Goal: Communication & Community: Share content

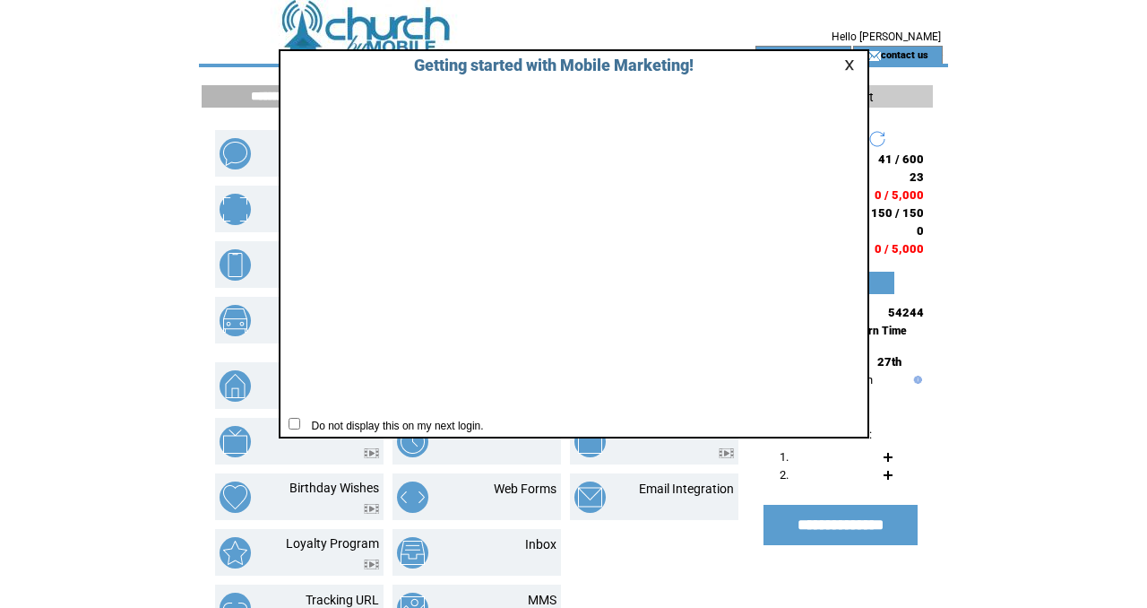
click at [850, 64] on link at bounding box center [852, 65] width 16 height 12
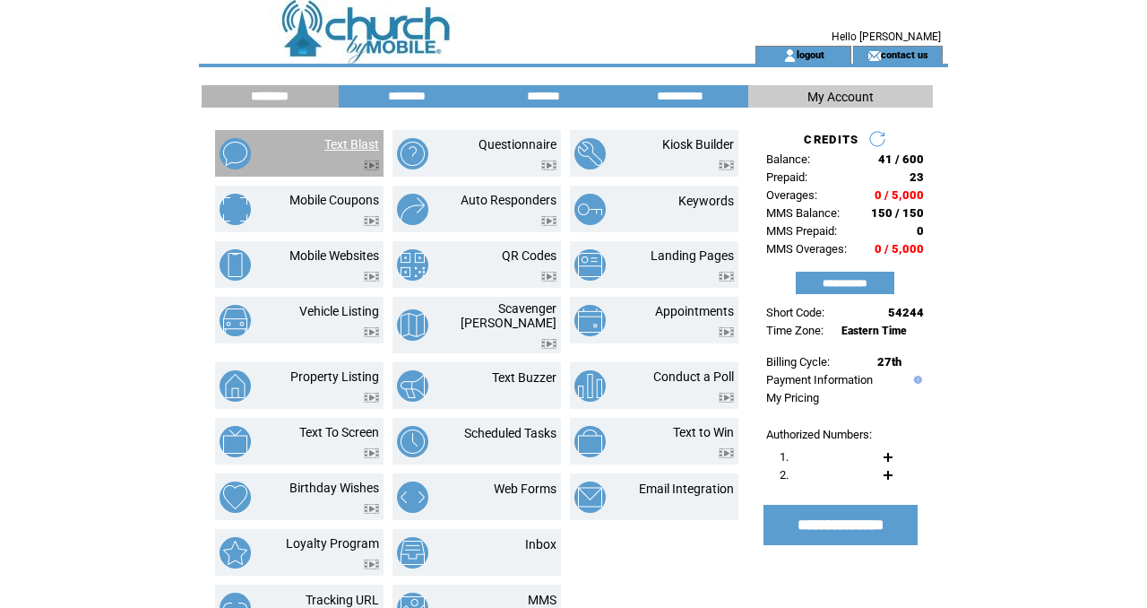
click at [363, 145] on link "Text Blast" at bounding box center [351, 144] width 55 height 14
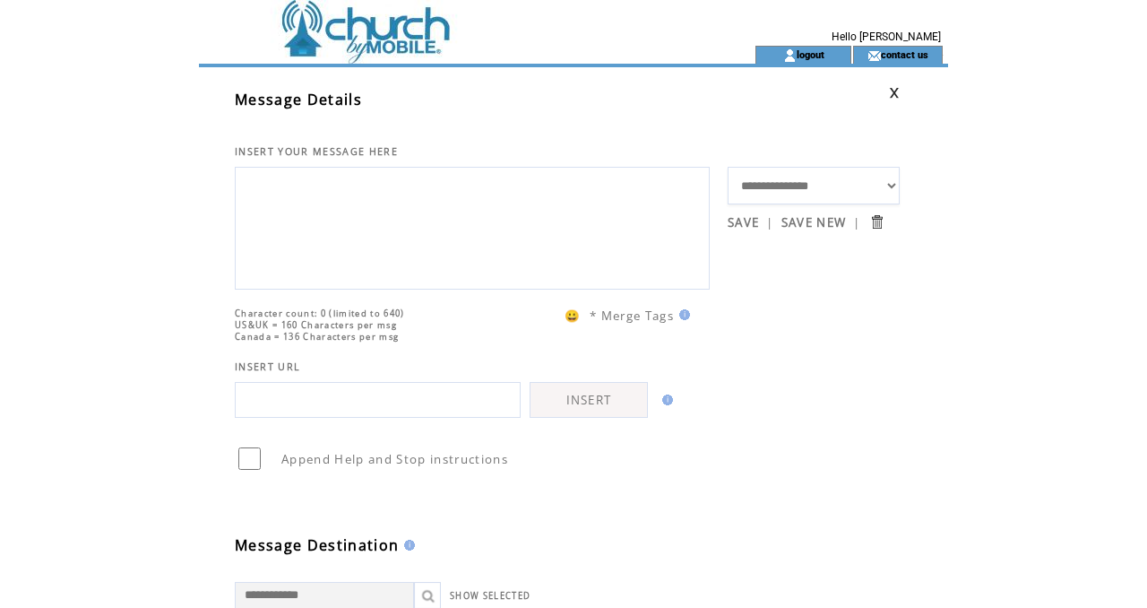
click at [437, 178] on textarea at bounding box center [472, 226] width 455 height 108
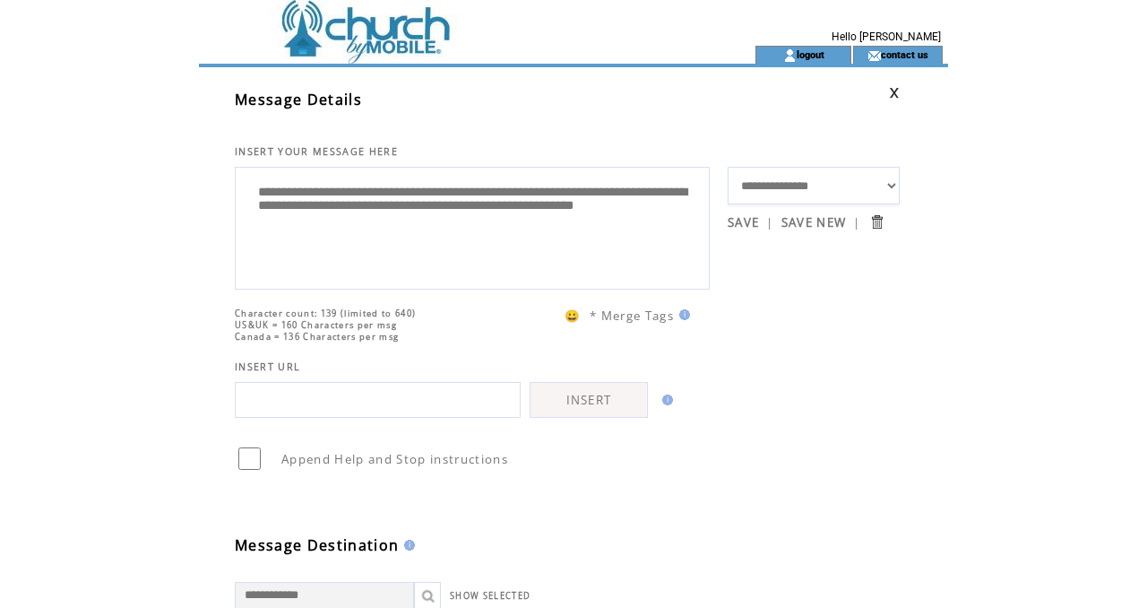
click at [593, 196] on textarea "**********" at bounding box center [472, 226] width 455 height 108
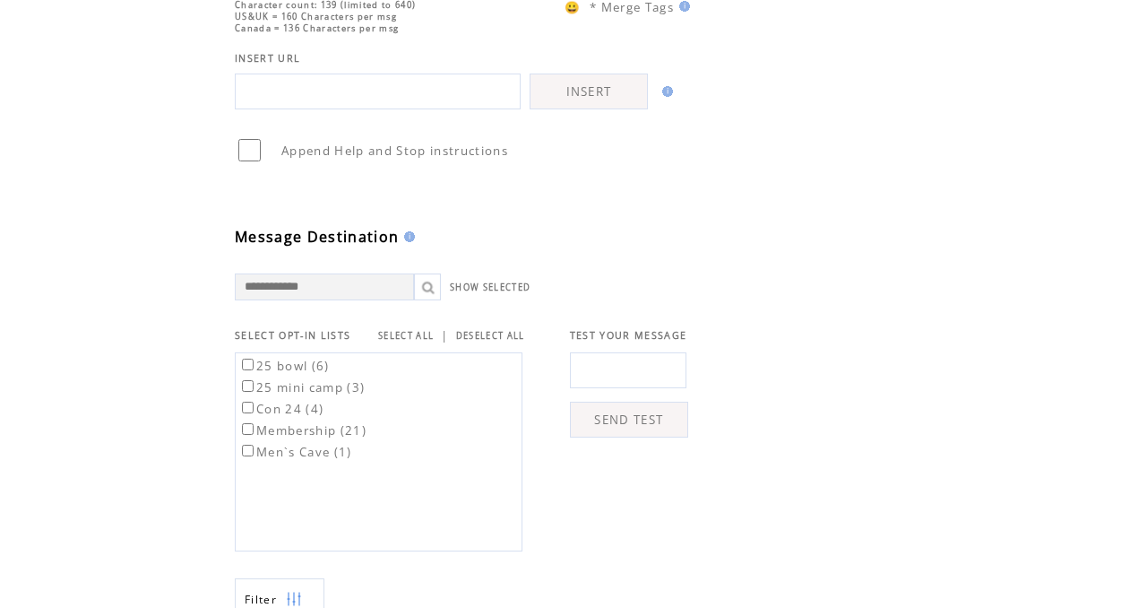
scroll to position [358, 0]
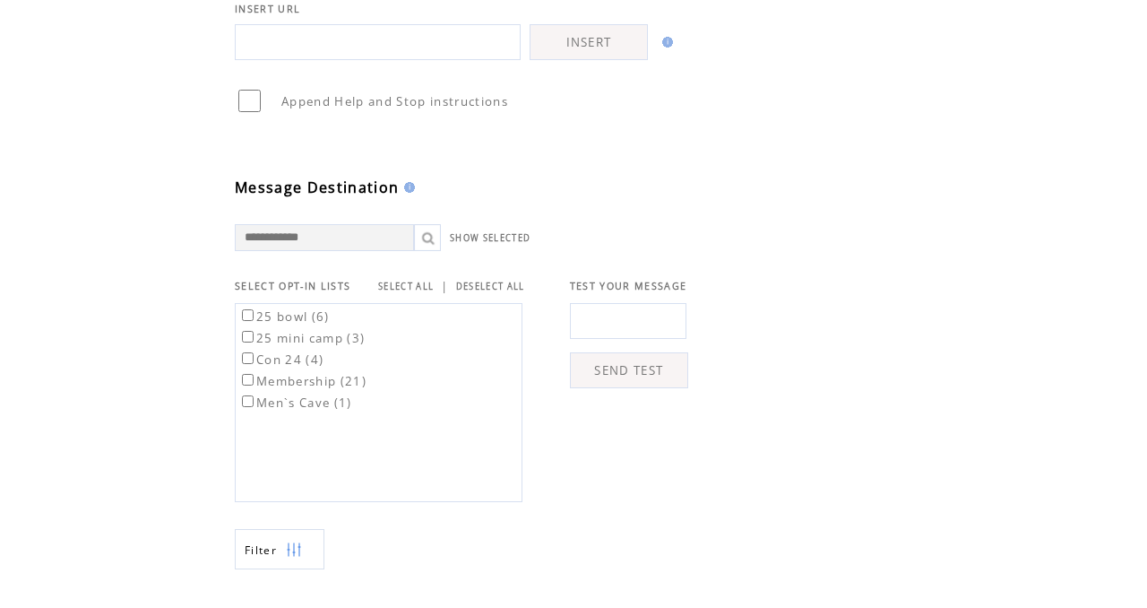
type textarea "**********"
click at [400, 292] on link "SELECT ALL" at bounding box center [406, 287] width 56 height 12
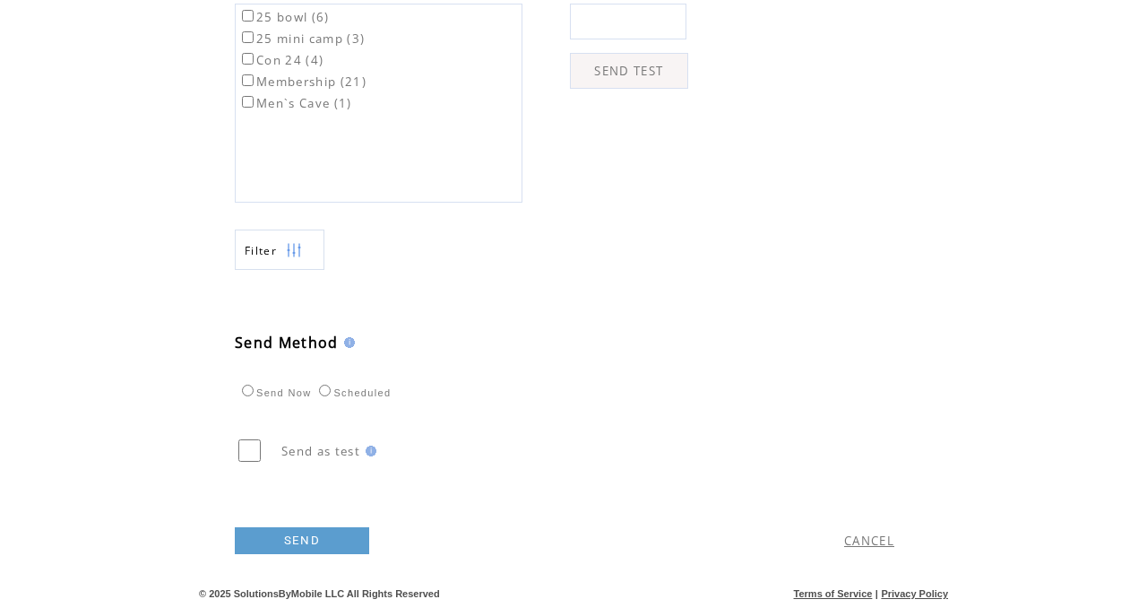
scroll to position [648, 0]
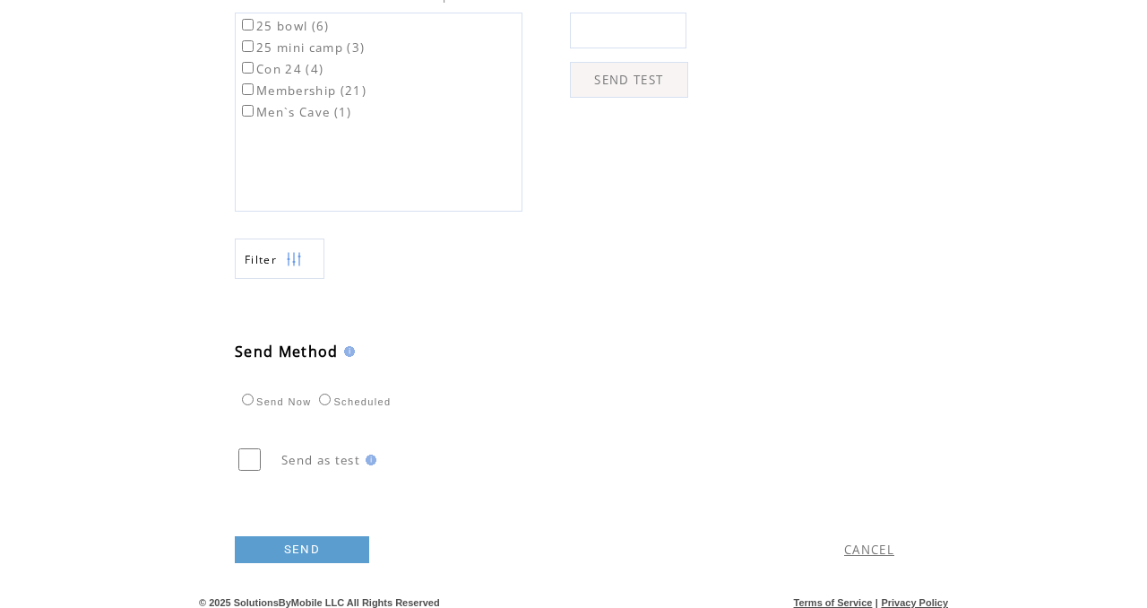
click at [309, 563] on link "SEND" at bounding box center [302, 549] width 134 height 27
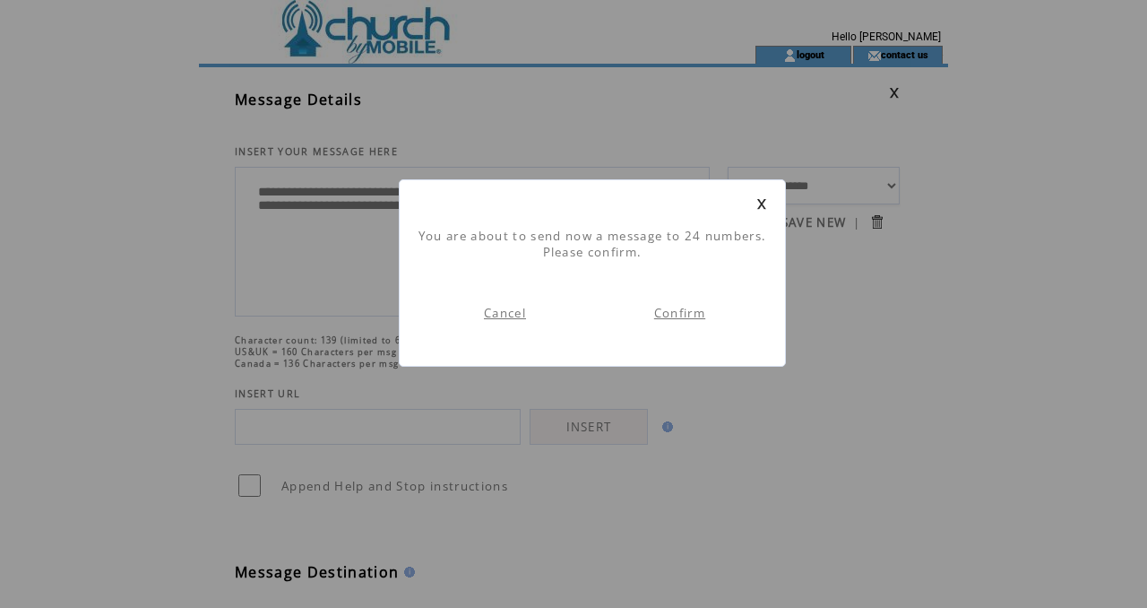
scroll to position [1, 0]
click at [680, 314] on link "Confirm" at bounding box center [679, 313] width 51 height 16
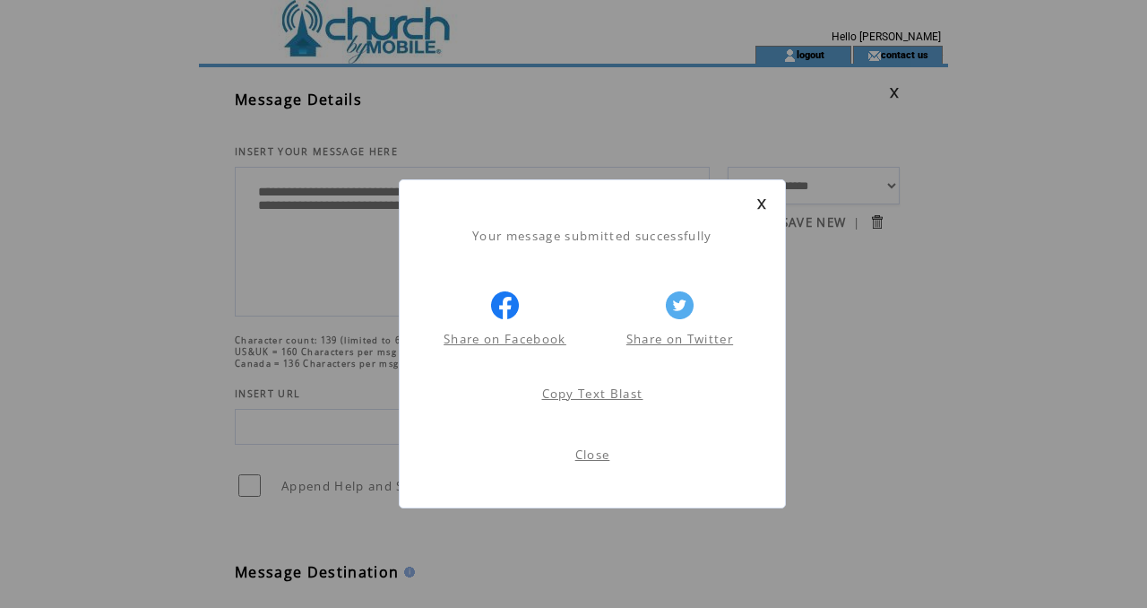
scroll to position [1, 0]
click at [595, 454] on link "Close" at bounding box center [592, 454] width 35 height 16
